Goal: Task Accomplishment & Management: Use online tool/utility

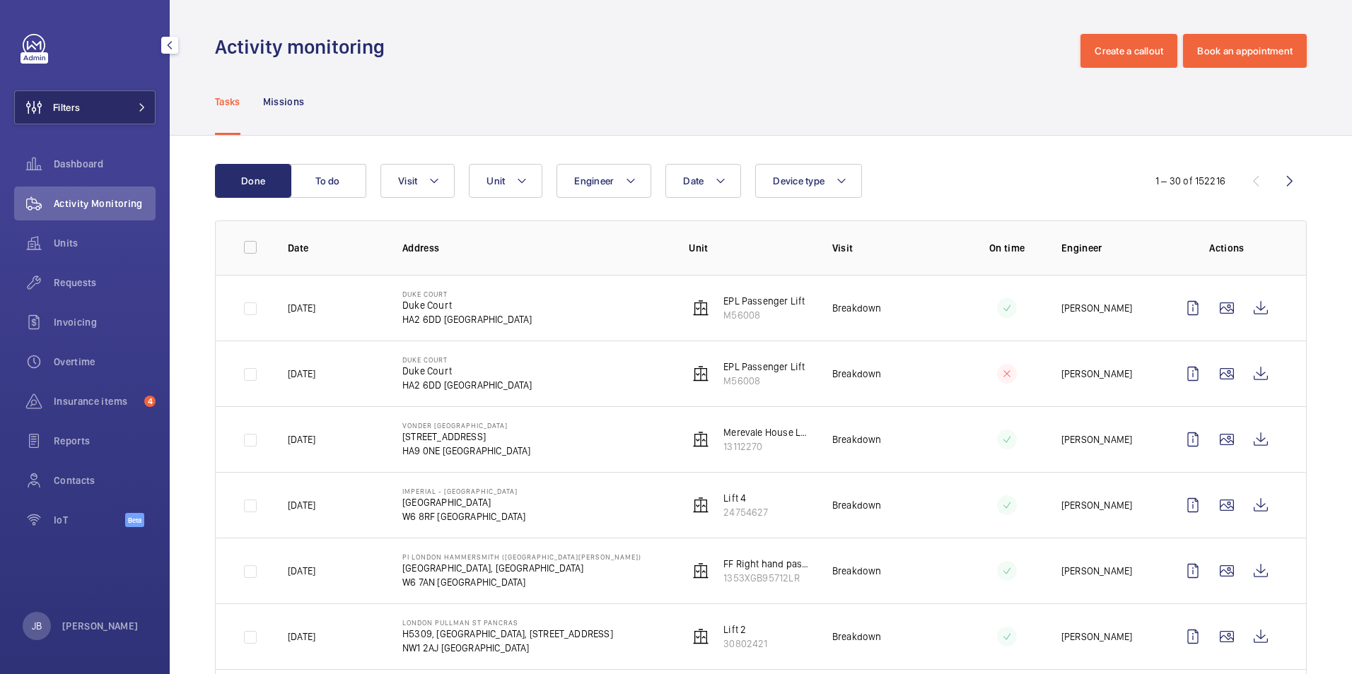
click at [92, 98] on button "Filters" at bounding box center [84, 107] width 141 height 34
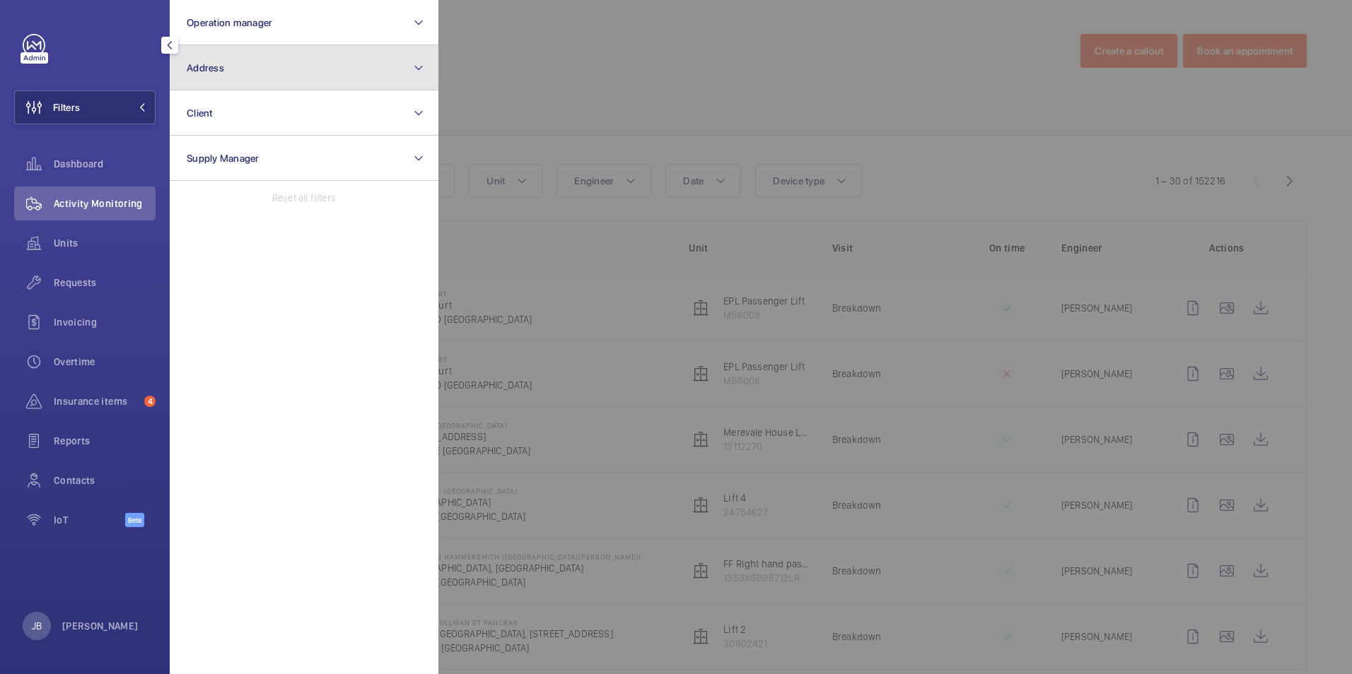
click at [276, 55] on button "Address" at bounding box center [304, 67] width 269 height 45
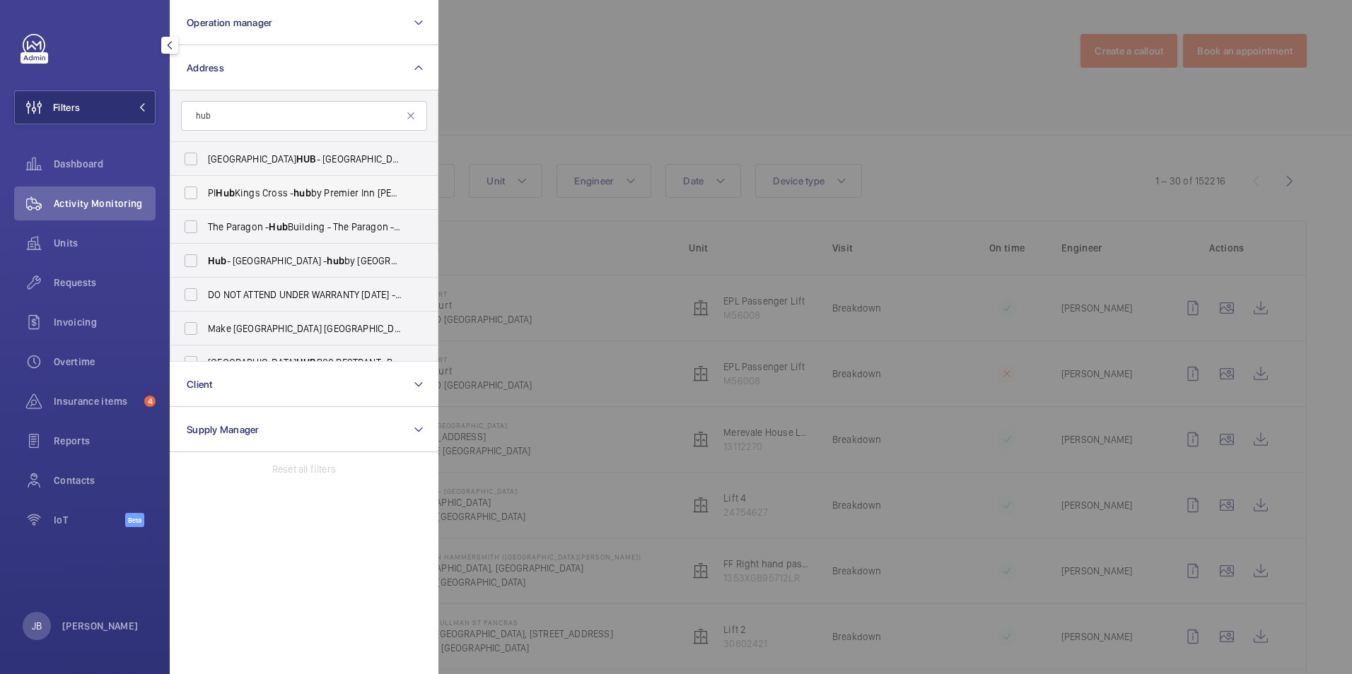
type input "hub"
click at [253, 179] on label "PI Hub Kings Cross - hub by Premier Inn London King's Cross hotel, LONDON N1 9FA" at bounding box center [293, 193] width 246 height 34
click at [205, 179] on input "PI Hub Kings Cross - hub by Premier Inn London King's Cross hotel, LONDON N1 9FA" at bounding box center [191, 193] width 28 height 28
checkbox input "true"
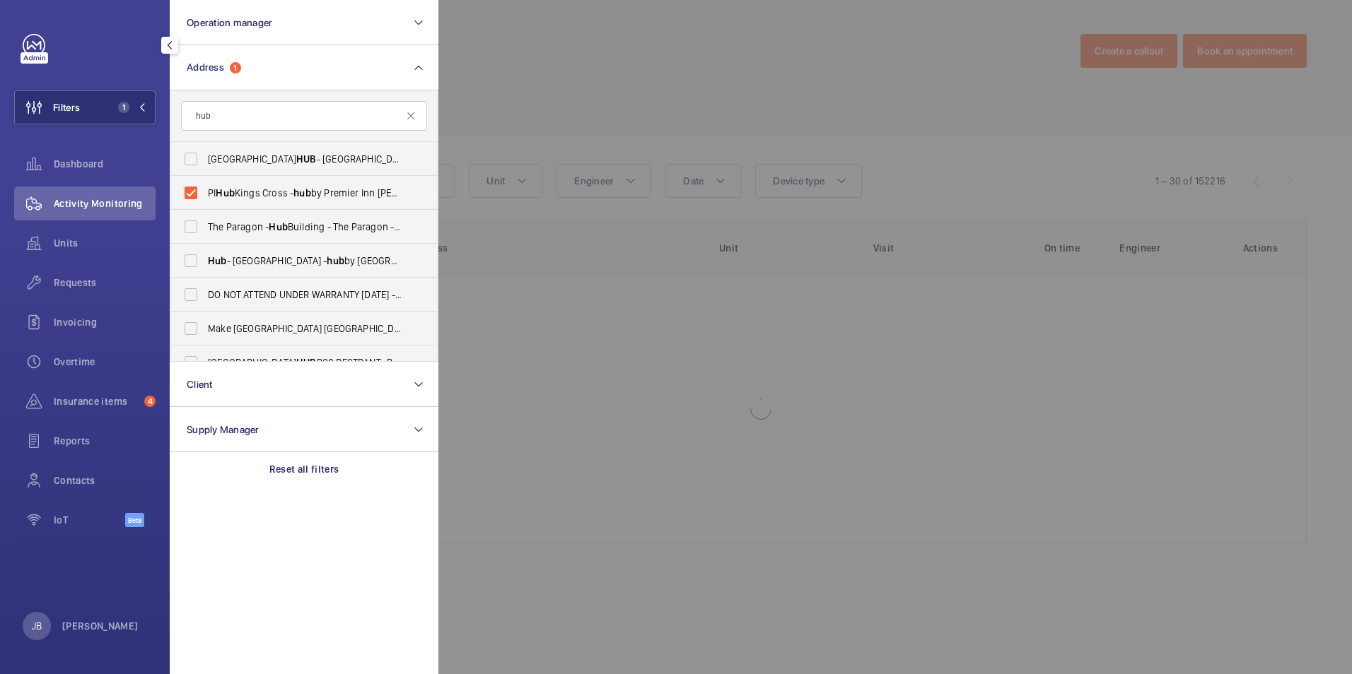
click at [606, 59] on div at bounding box center [1114, 337] width 1352 height 674
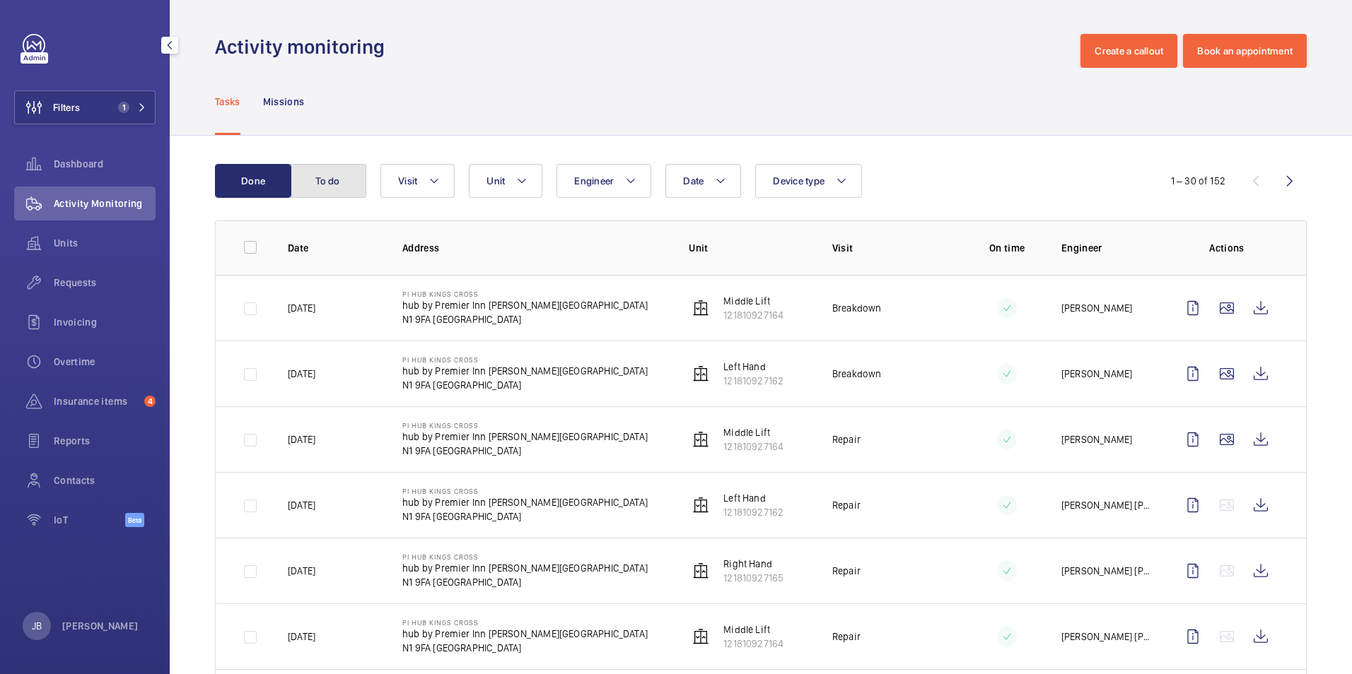
click at [337, 170] on button "To do" at bounding box center [328, 181] width 76 height 34
